Goal: Check status: Check status

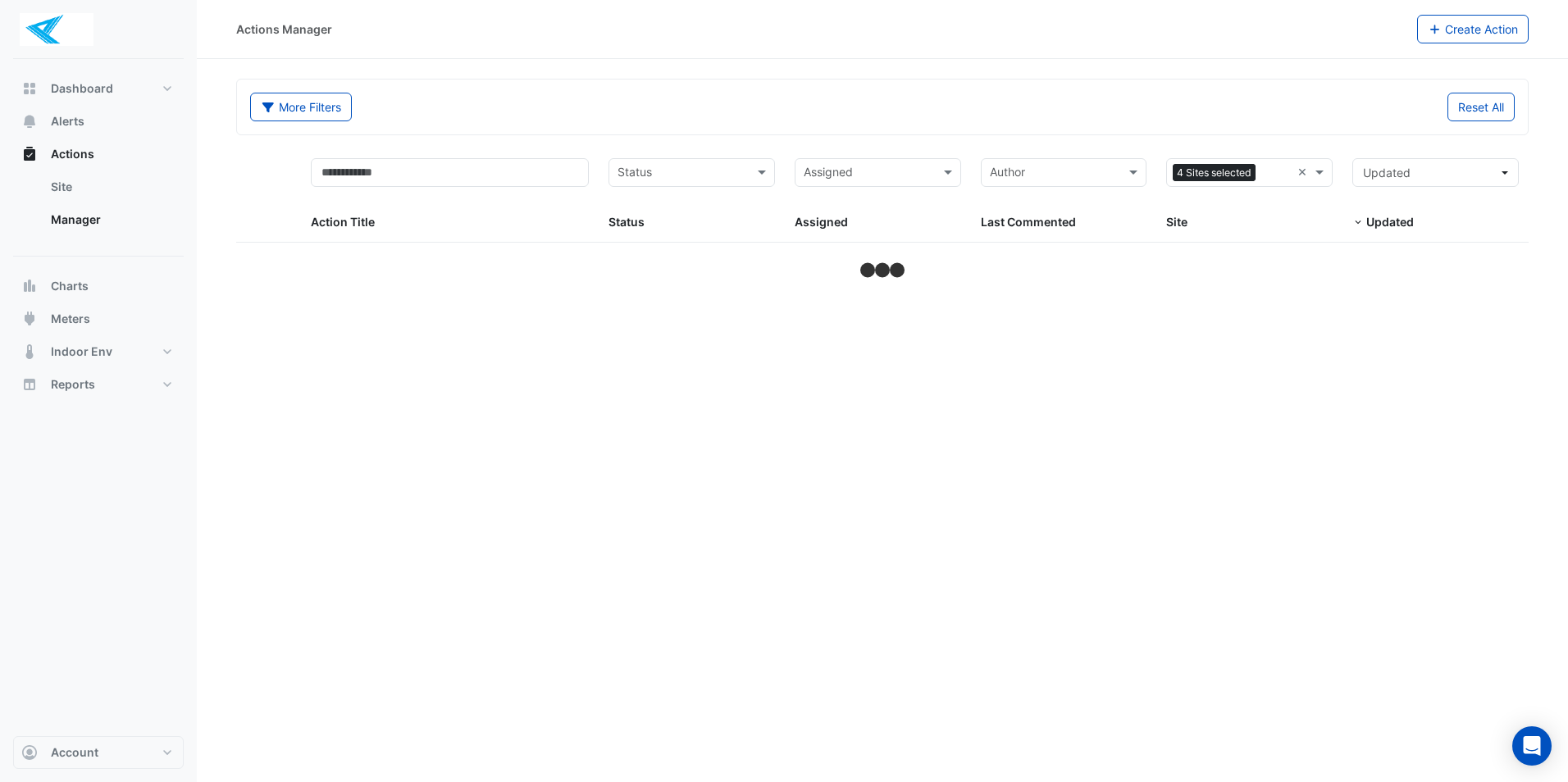
select select "***"
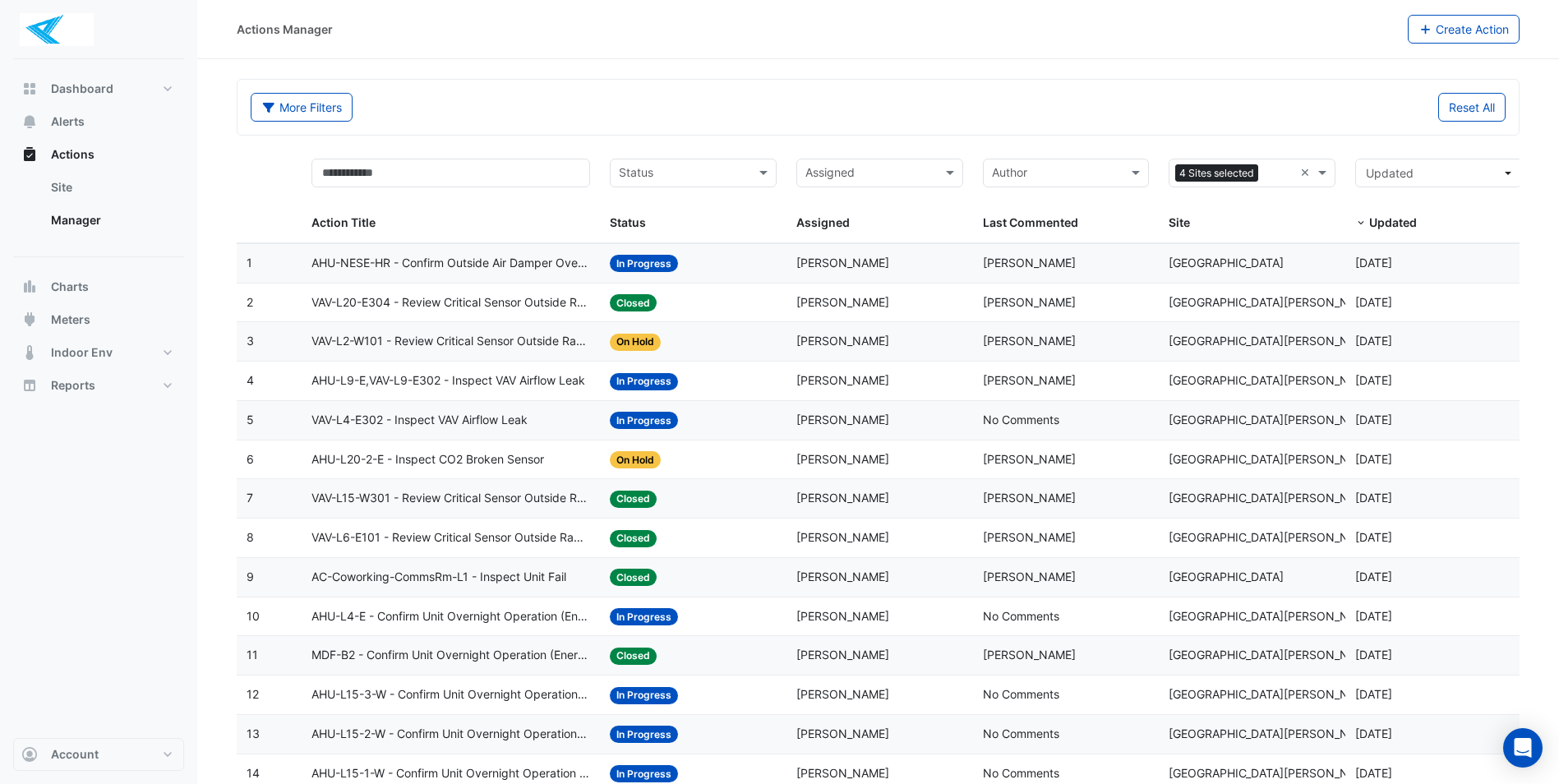
click at [487, 263] on span "AHU-NESE-HR - Confirm Outside Air Damper Override Closed (Energy Waste)" at bounding box center [451, 263] width 279 height 19
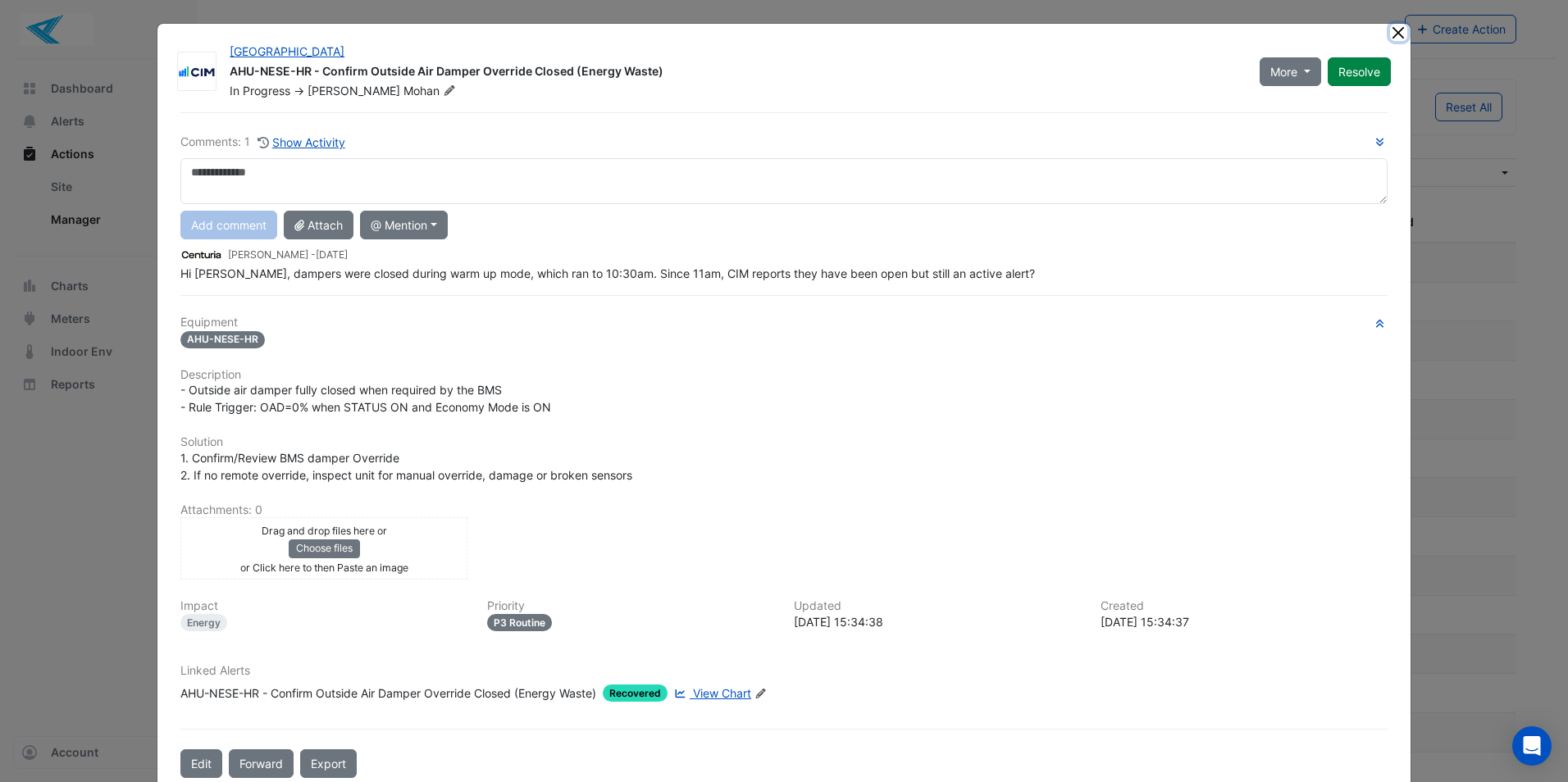
click at [1395, 30] on button "Close" at bounding box center [1398, 32] width 17 height 17
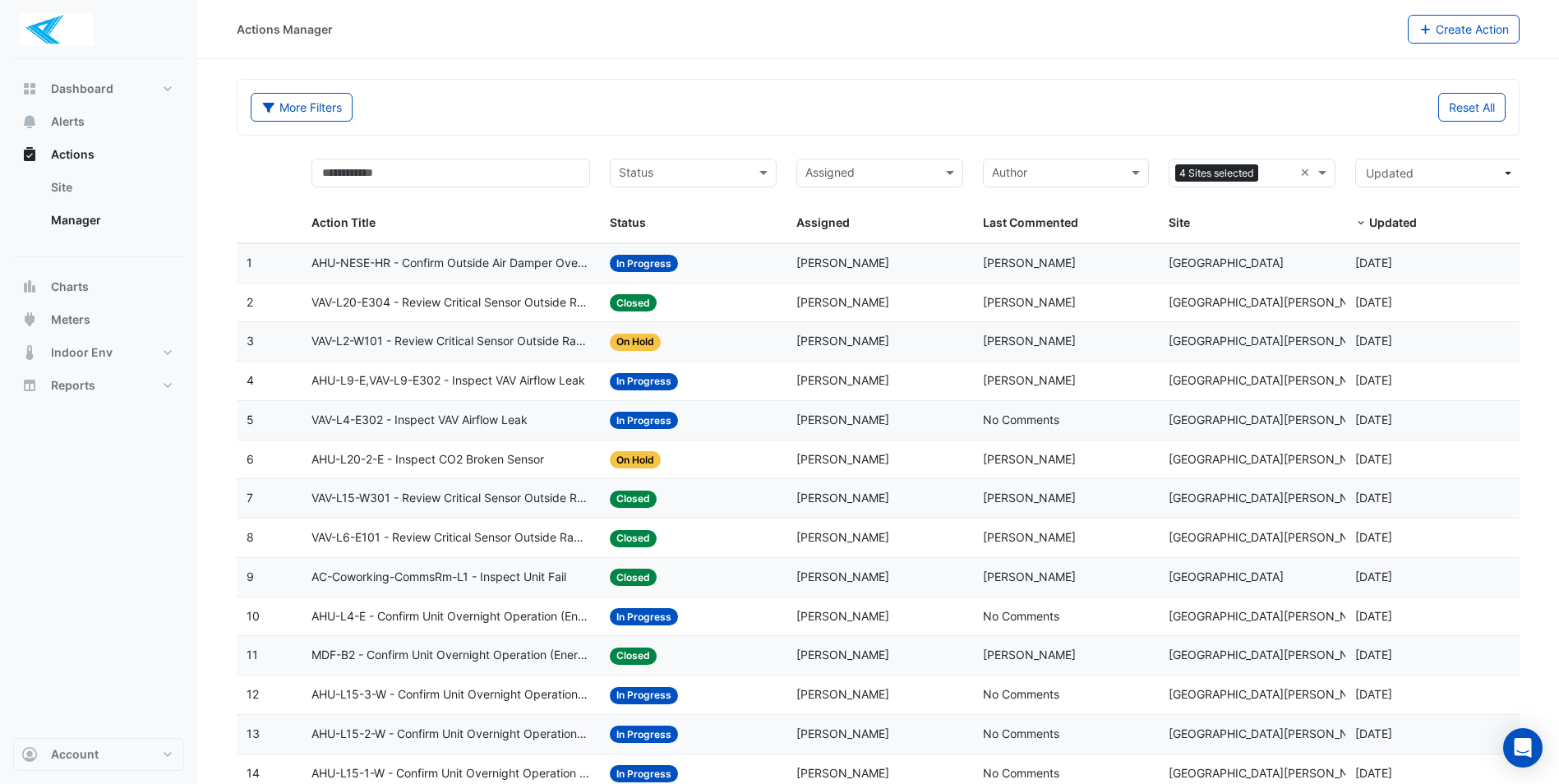
click at [556, 300] on span "VAV-L20-E304 - Review Critical Sensor Outside Range" at bounding box center [451, 303] width 279 height 19
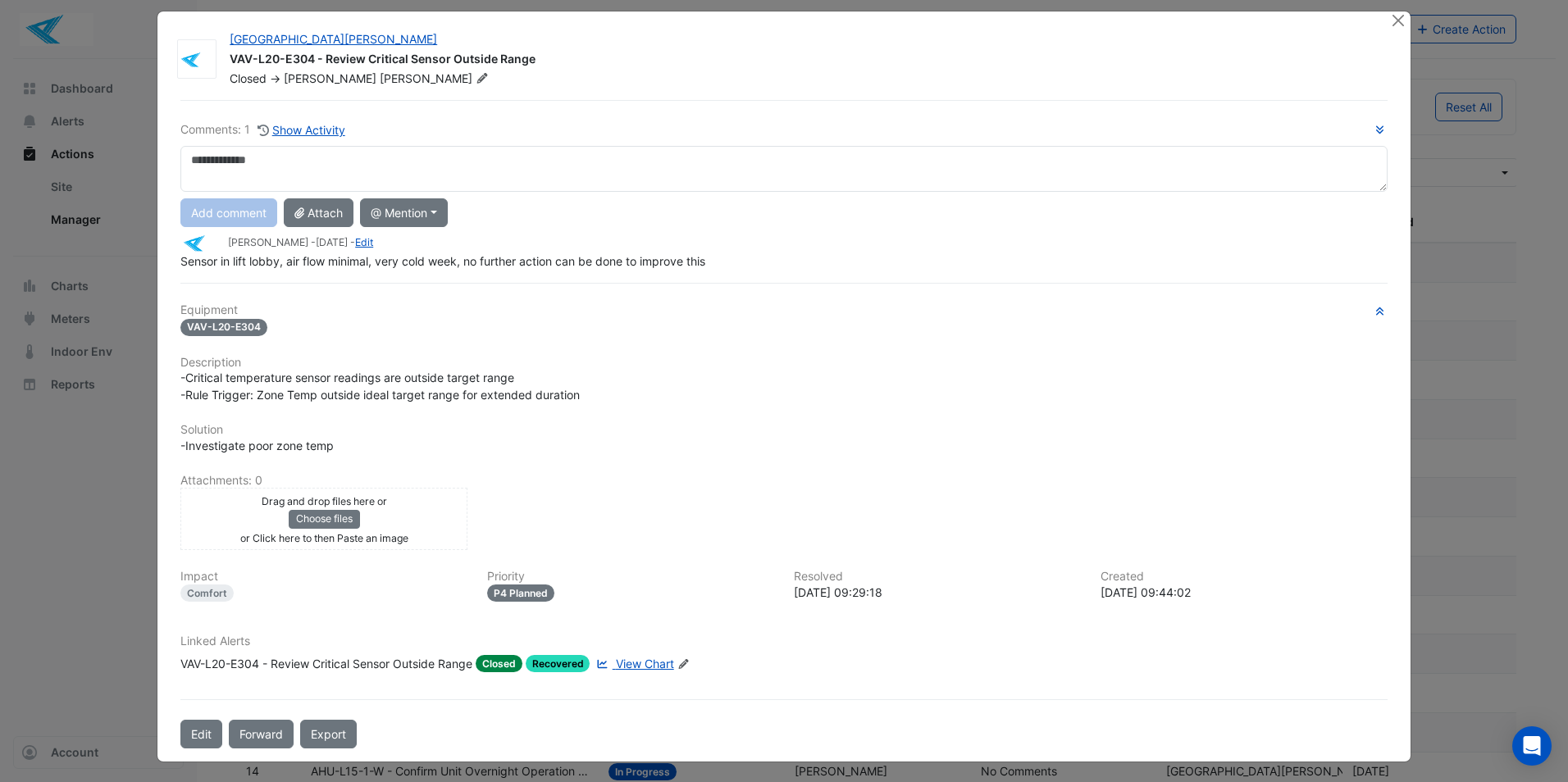
scroll to position [16, 0]
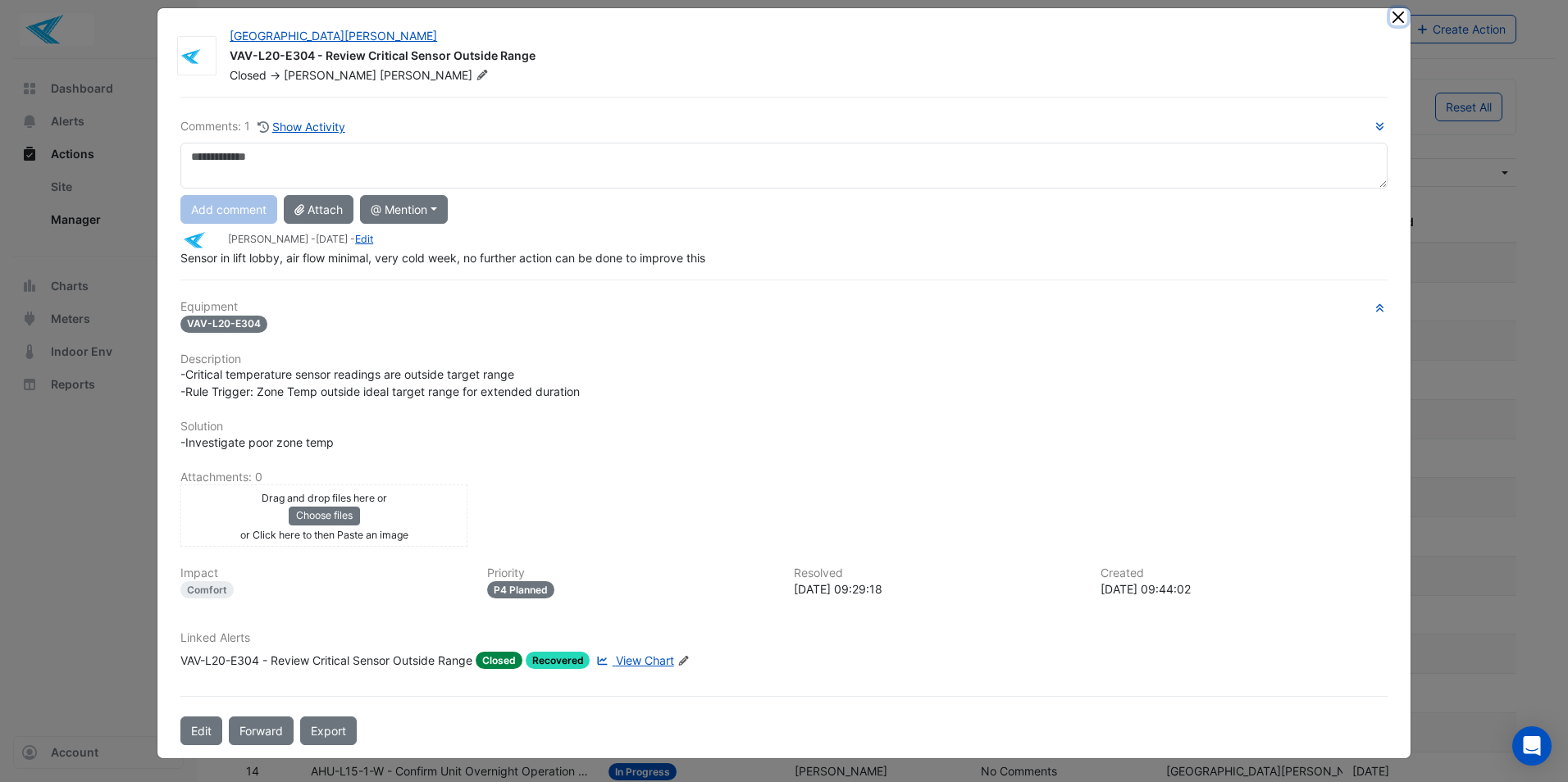
click at [1390, 16] on button "Close" at bounding box center [1398, 16] width 17 height 17
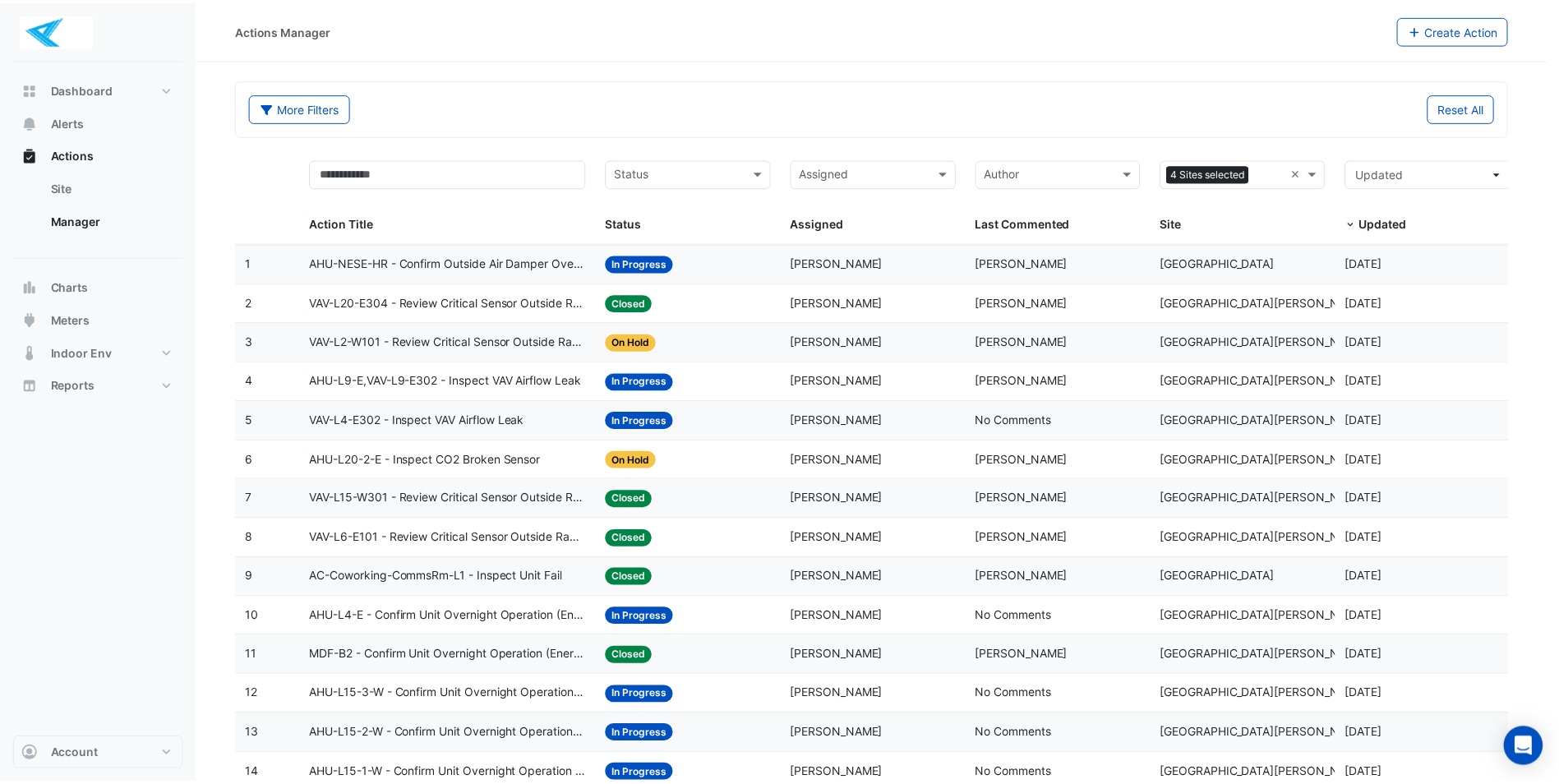
scroll to position [0, 0]
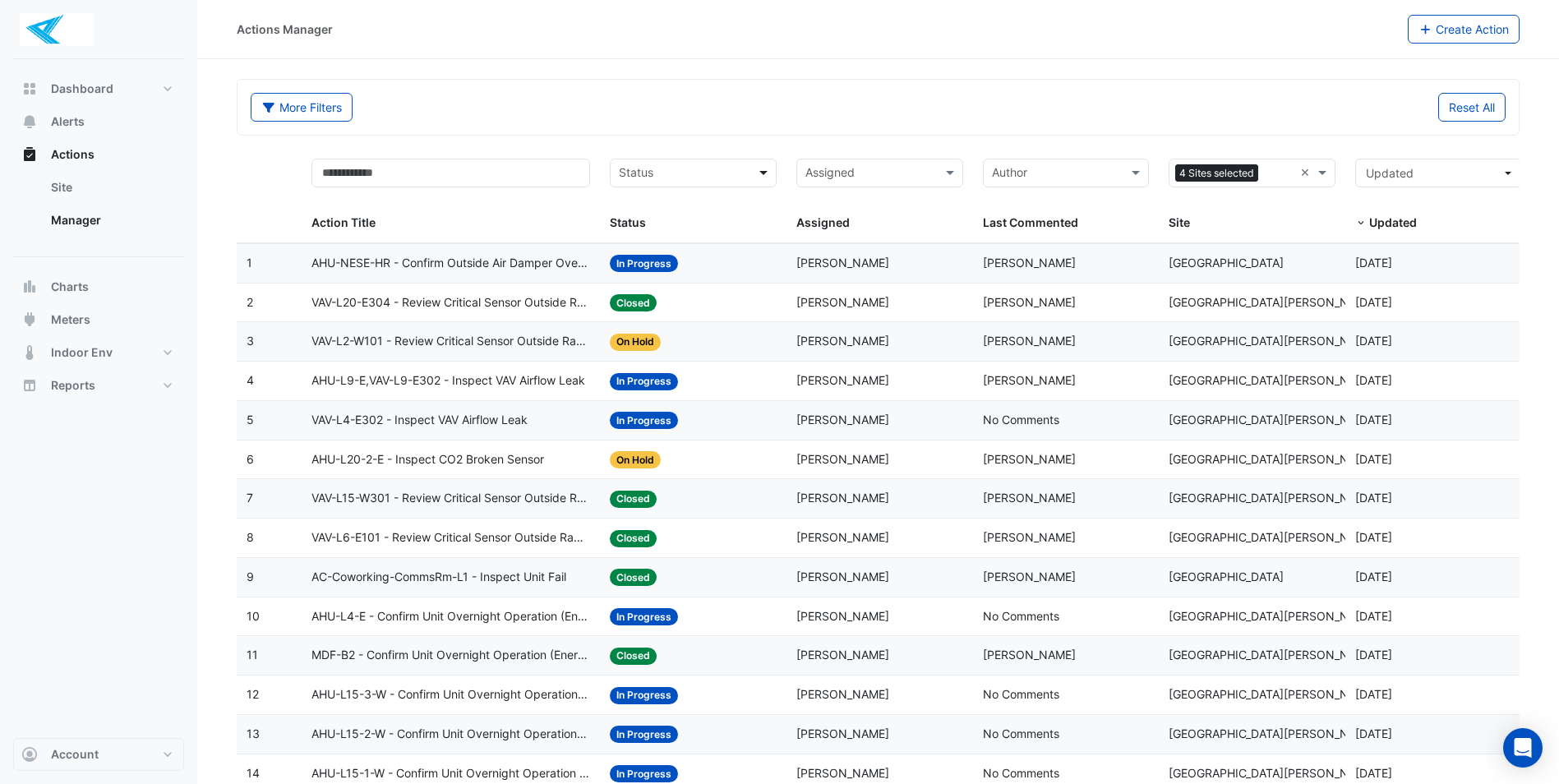
click at [765, 171] on span at bounding box center [766, 173] width 20 height 19
click at [670, 232] on span "In Progress" at bounding box center [654, 231] width 60 height 14
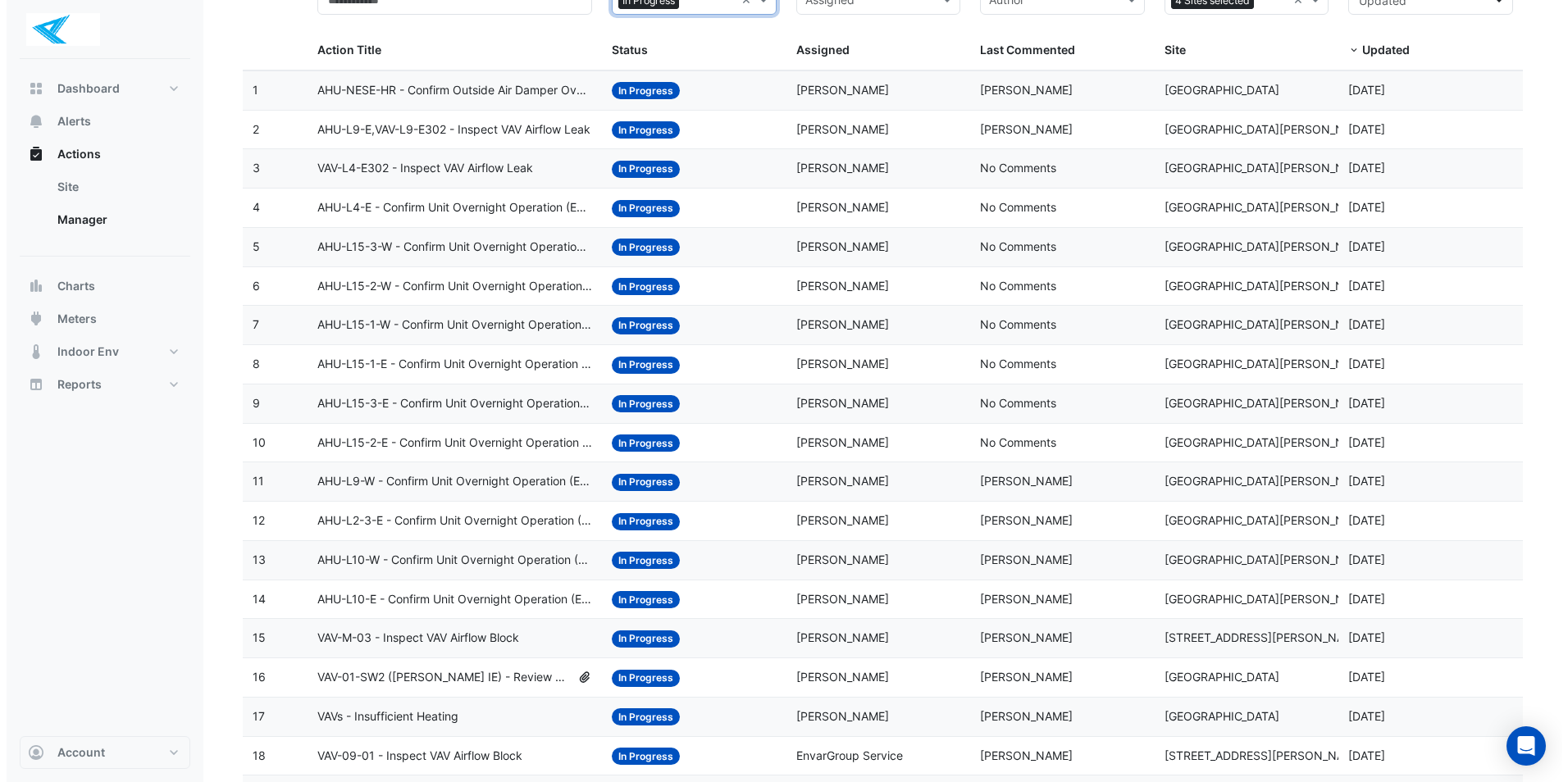
scroll to position [82, 0]
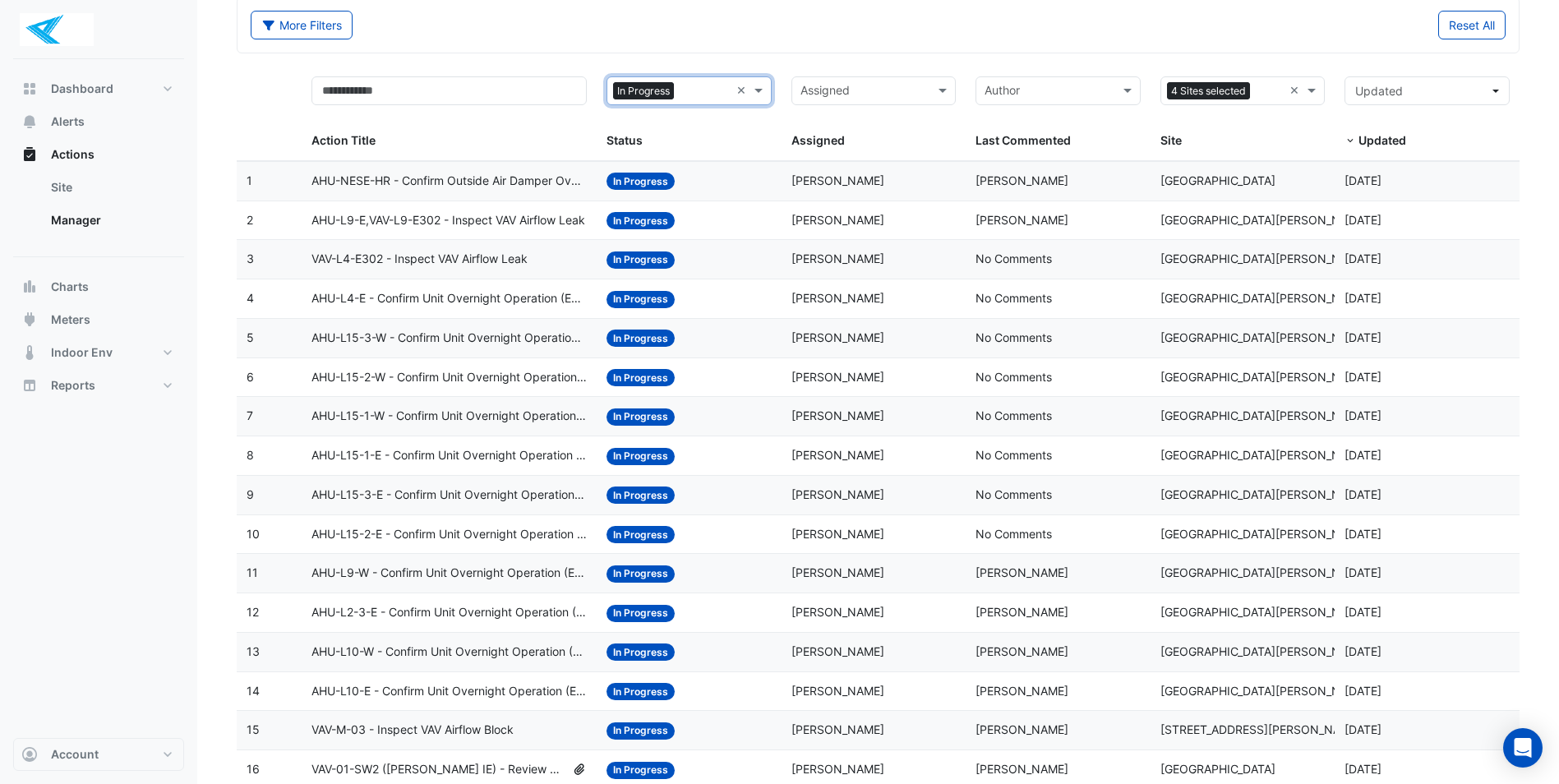
click at [754, 385] on div "Status: In Progress" at bounding box center [689, 378] width 166 height 19
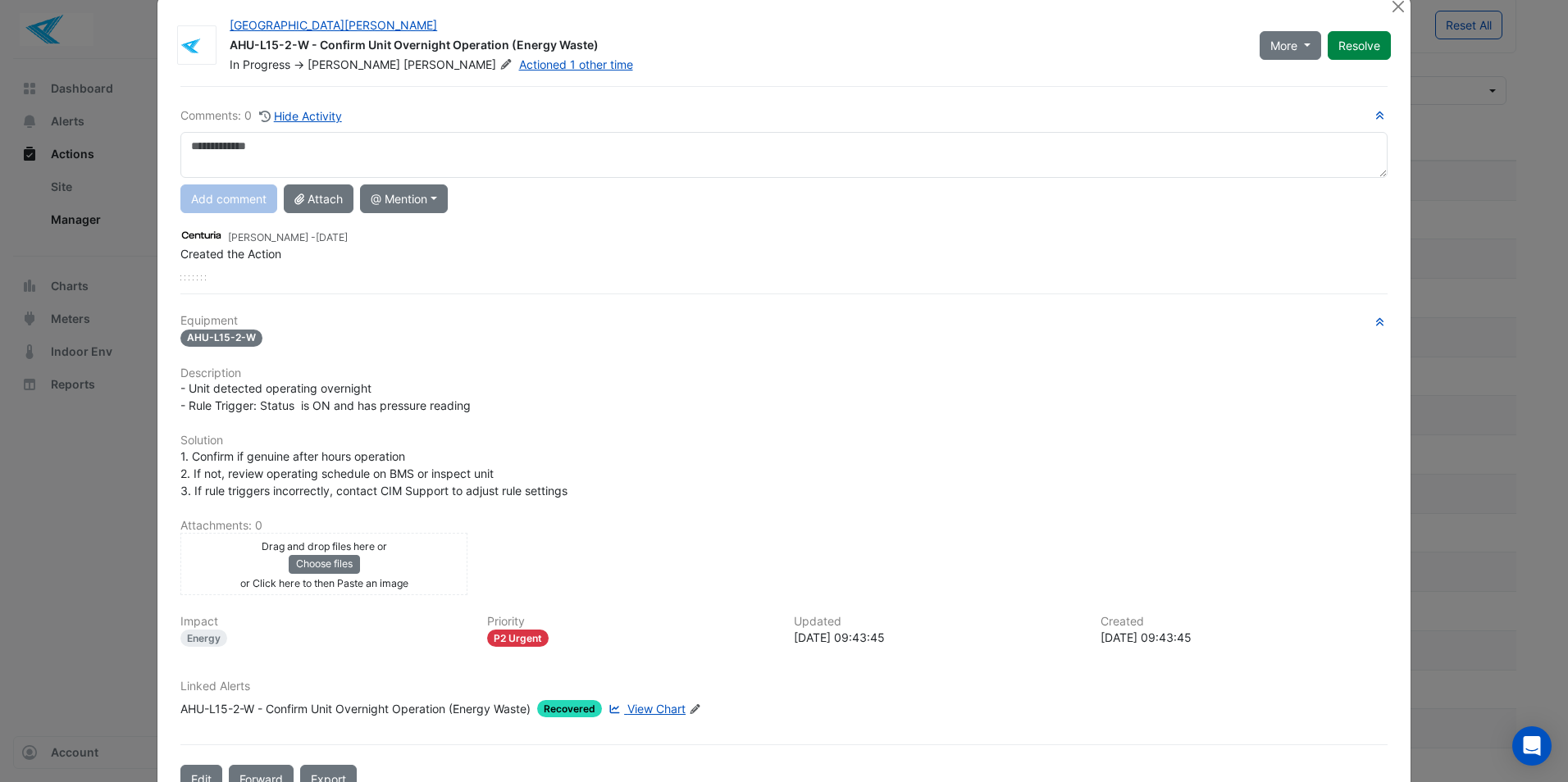
scroll to position [0, 0]
